Goal: Find specific page/section: Find specific page/section

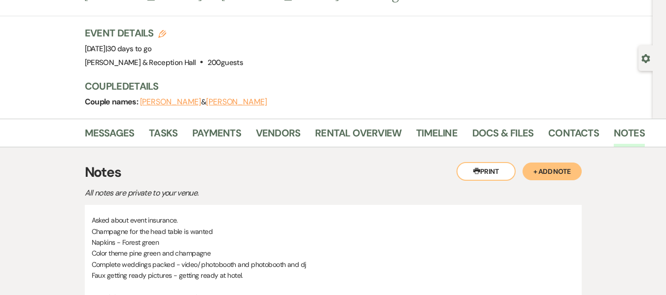
scroll to position [2, 0]
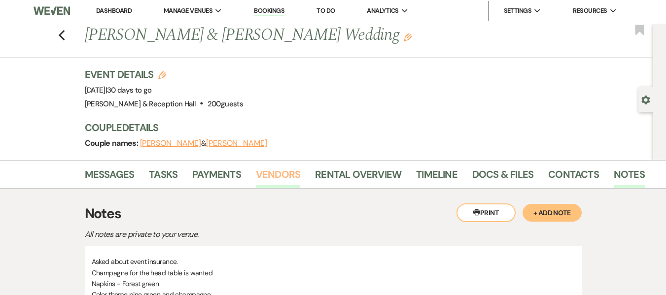
click at [280, 170] on link "Vendors" at bounding box center [278, 178] width 44 height 22
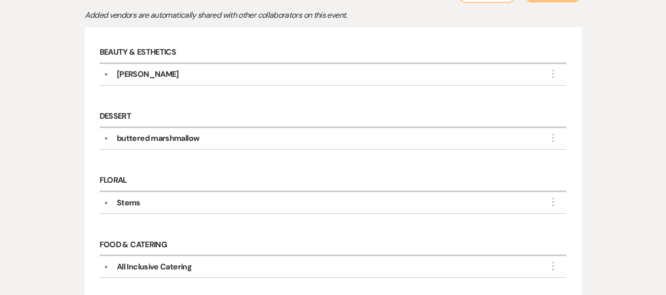
scroll to position [229, 0]
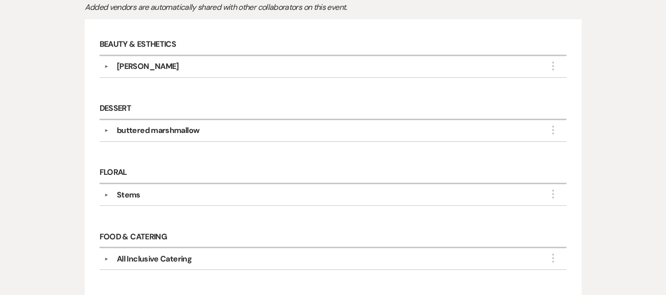
click at [342, 188] on div "▼ Stems More Company Contact Information: Phone [PHONE_NUMBER] Rsvp [PERSON_NAM…" at bounding box center [333, 195] width 467 height 22
click at [130, 199] on div "Stems" at bounding box center [129, 195] width 24 height 12
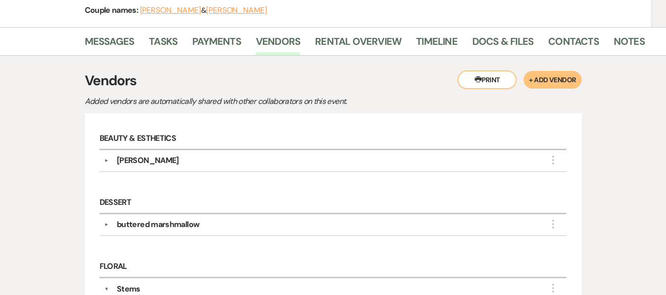
scroll to position [132, 0]
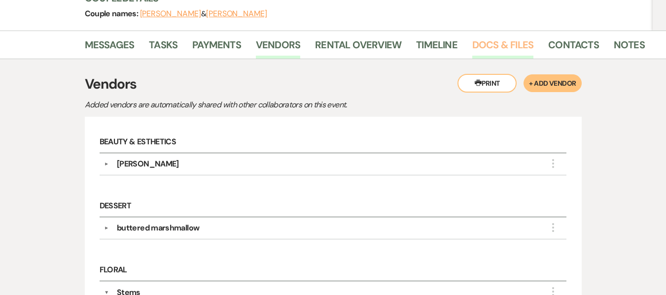
click at [476, 47] on link "Docs & Files" at bounding box center [502, 48] width 61 height 22
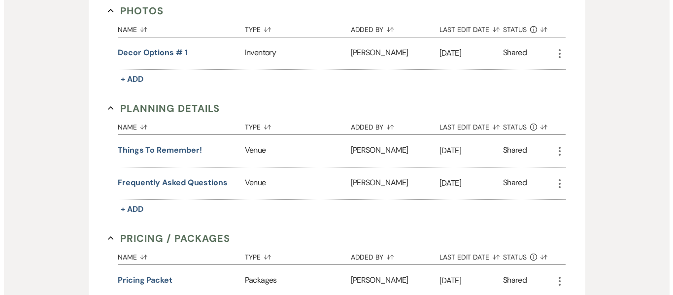
scroll to position [786, 0]
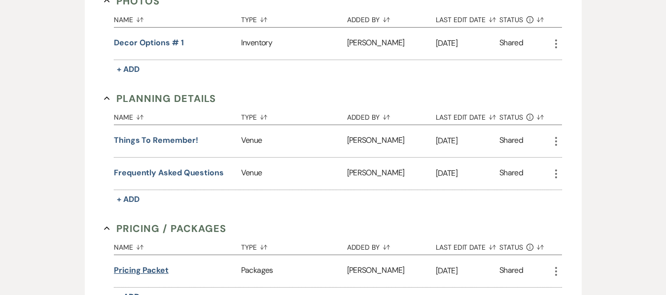
click at [140, 275] on button "Pricing packet" at bounding box center [141, 271] width 55 height 12
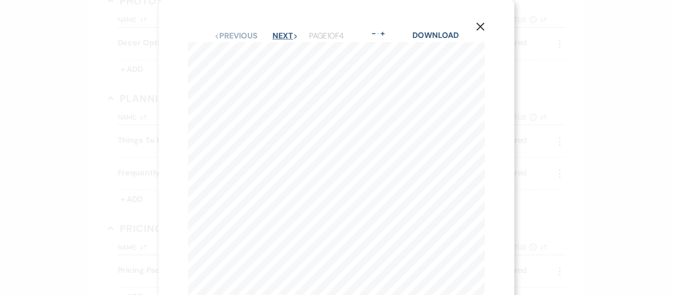
click at [279, 34] on button "Next Next" at bounding box center [285, 36] width 26 height 8
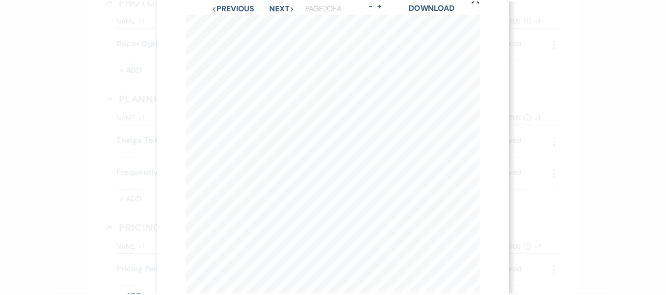
scroll to position [0, 0]
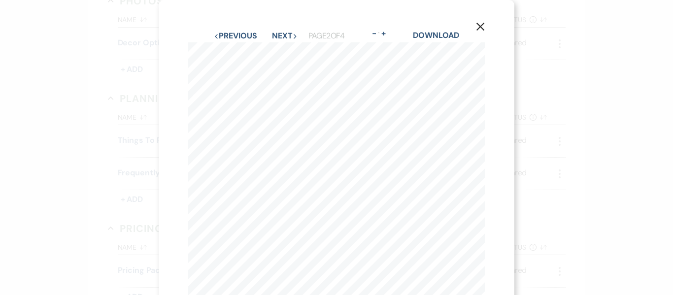
click at [479, 21] on button "X" at bounding box center [480, 26] width 15 height 17
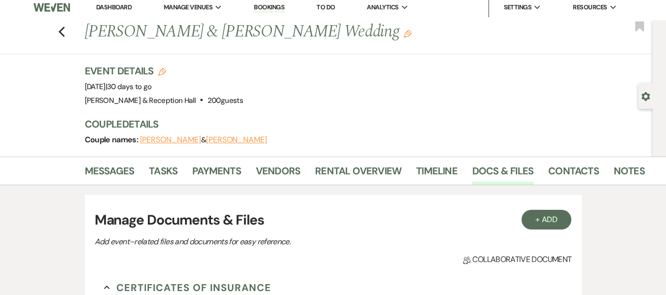
scroll to position [3, 0]
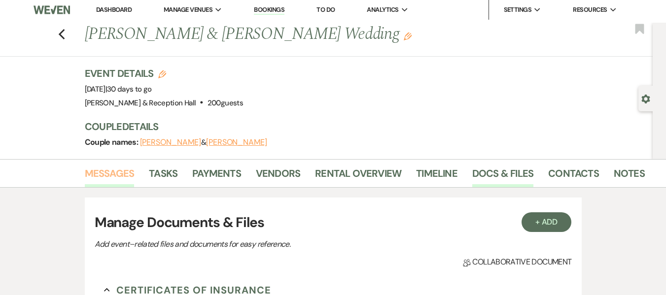
click at [97, 171] on link "Messages" at bounding box center [110, 177] width 50 height 22
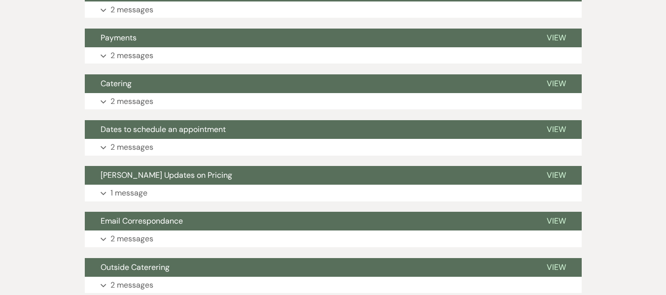
scroll to position [631, 0]
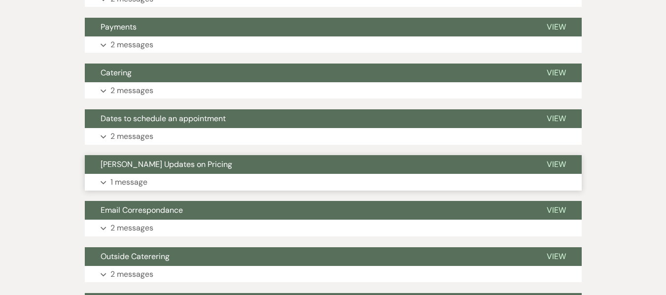
click at [278, 175] on button "Expand 1 message" at bounding box center [333, 182] width 497 height 17
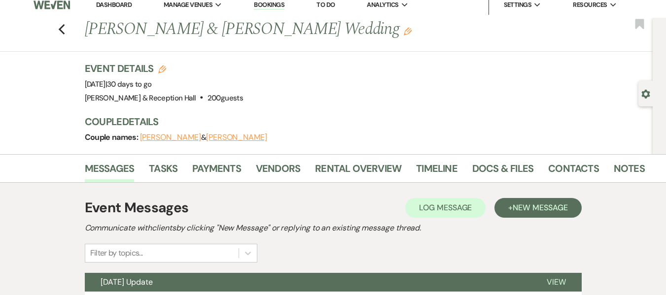
scroll to position [0, 0]
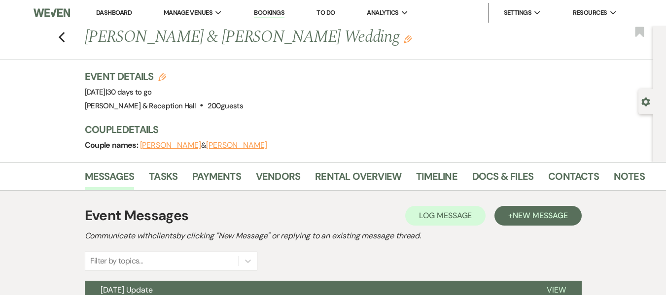
click at [636, 21] on nav "Dashboard Manage Venues Expand [GEOGRAPHIC_DATA] & Reception Hall Bookings To D…" at bounding box center [333, 13] width 666 height 26
